Goal: Find specific page/section: Find specific page/section

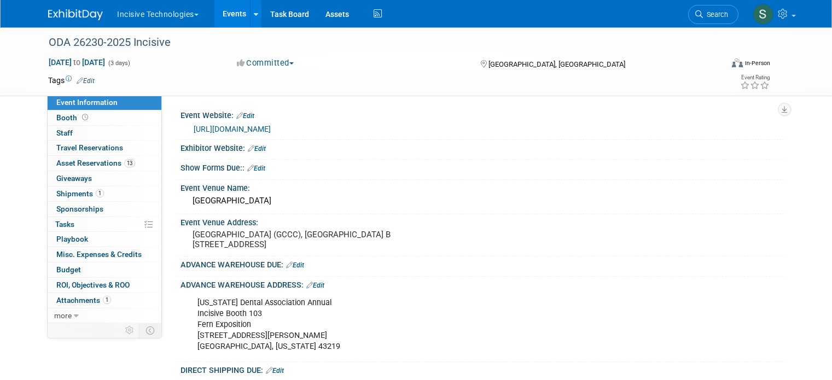
click at [172, 14] on button "Incisive Technologies" at bounding box center [164, 12] width 96 height 24
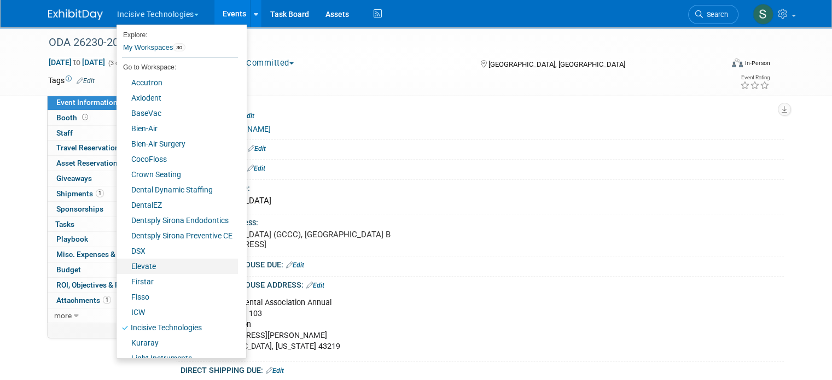
click at [136, 264] on link "Elevate" at bounding box center [177, 266] width 121 height 15
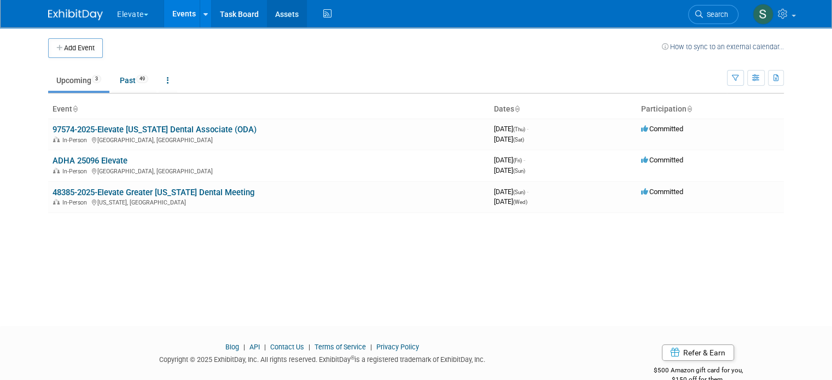
click at [274, 14] on link "Assets" at bounding box center [287, 13] width 40 height 27
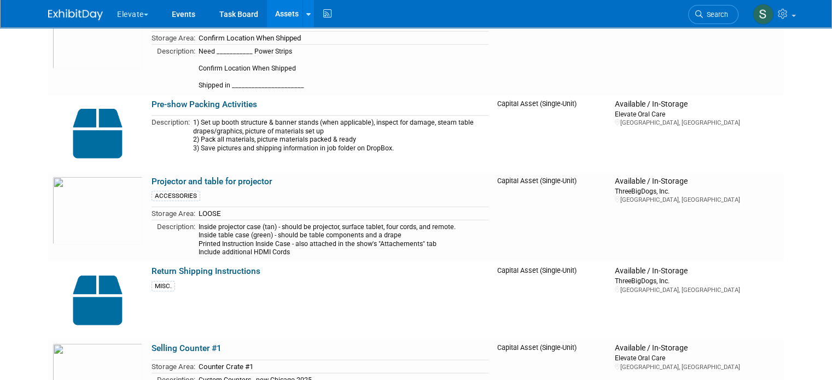
scroll to position [3157, 0]
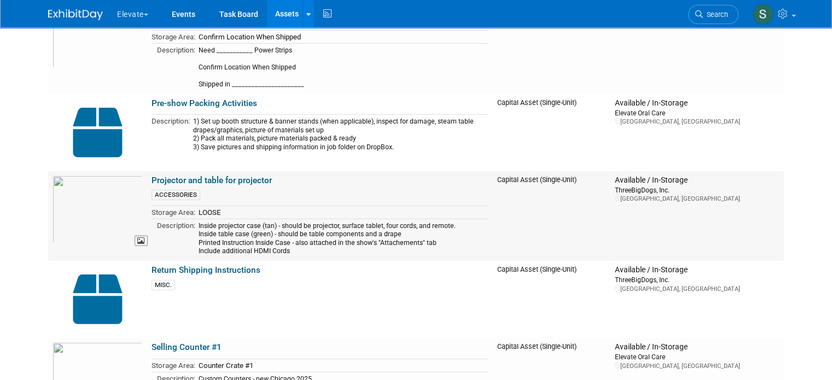
click at [97, 205] on img at bounding box center [98, 210] width 90 height 68
